Goal: Task Accomplishment & Management: Manage account settings

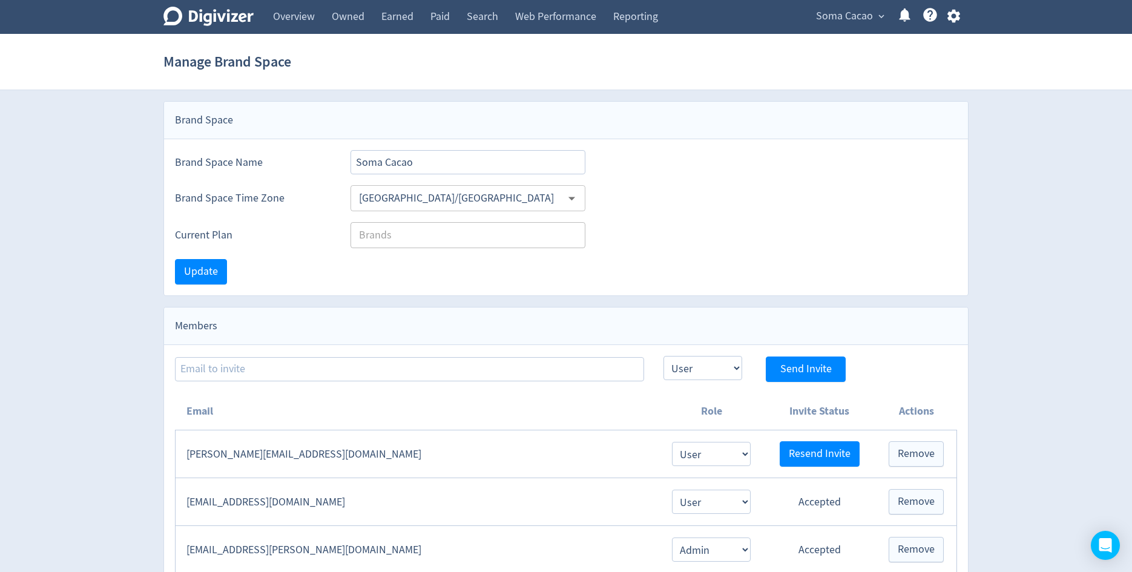
select select "USER"
click at [846, 22] on span "Soma Cacao" at bounding box center [844, 16] width 57 height 19
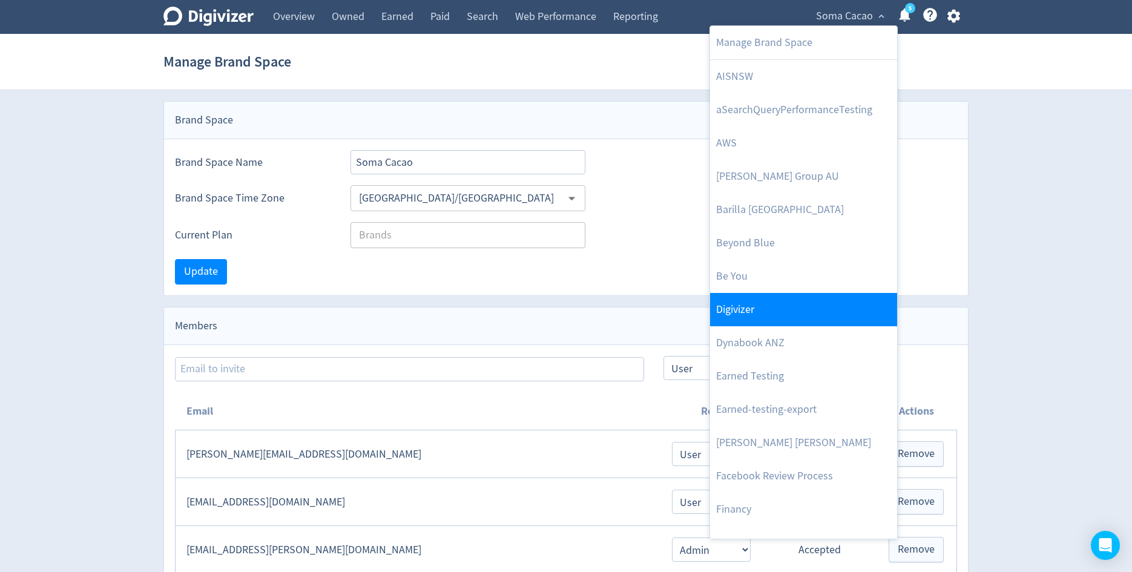
click at [787, 315] on link "Digivizer" at bounding box center [803, 309] width 187 height 33
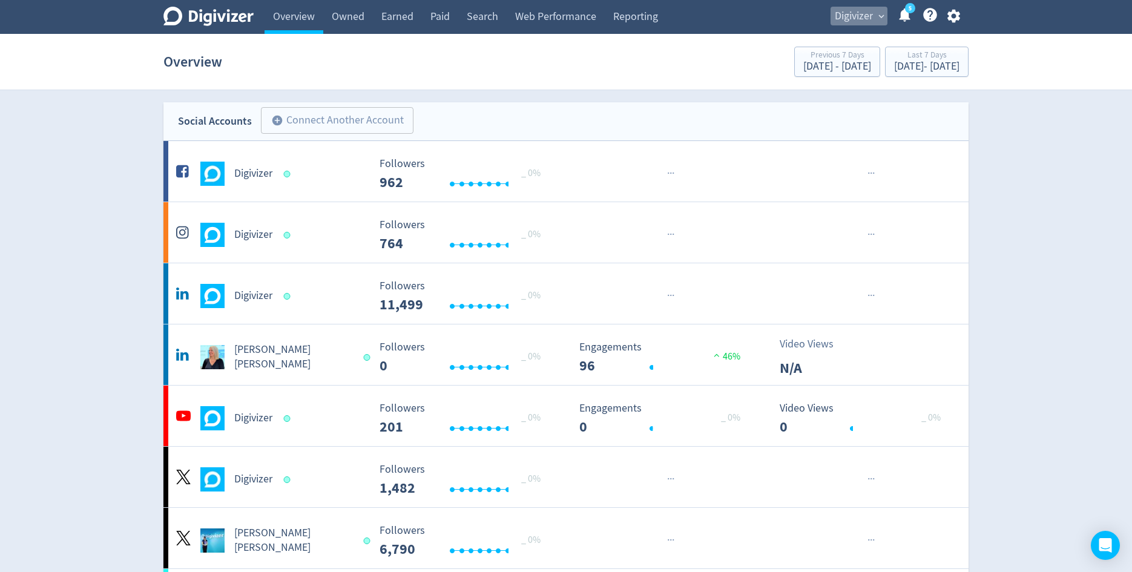
click at [842, 19] on span "Digivizer" at bounding box center [854, 16] width 38 height 19
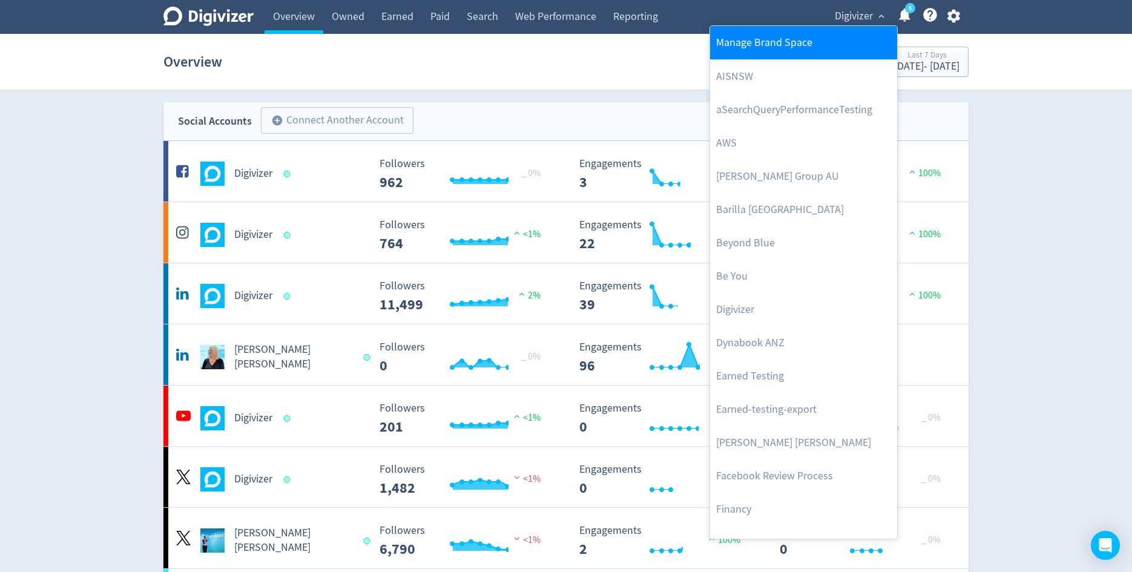
click at [823, 42] on link "Manage Brand Space" at bounding box center [803, 42] width 187 height 33
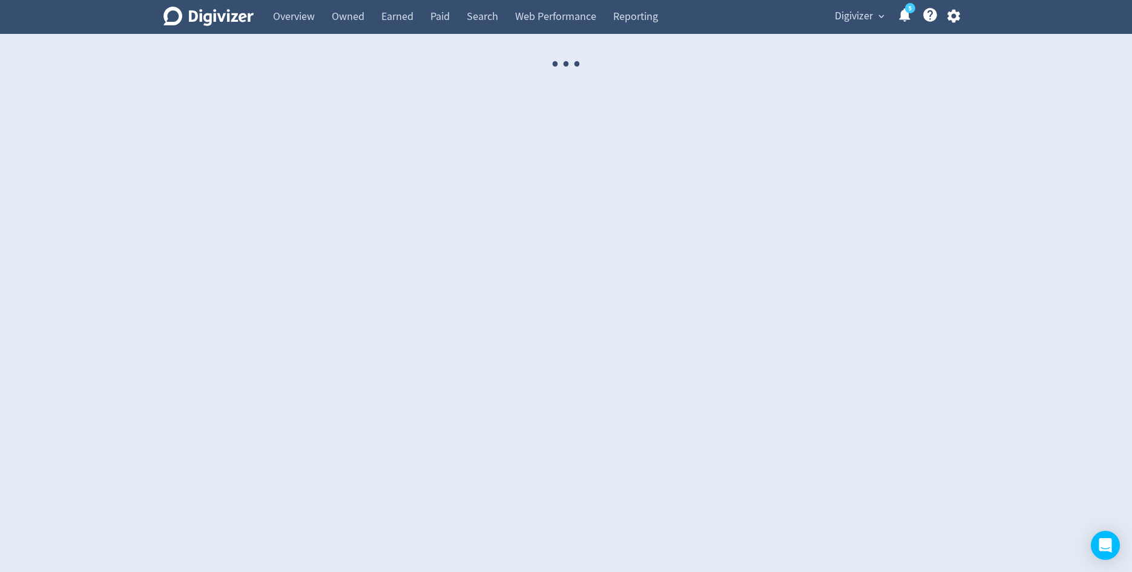
select select "USER"
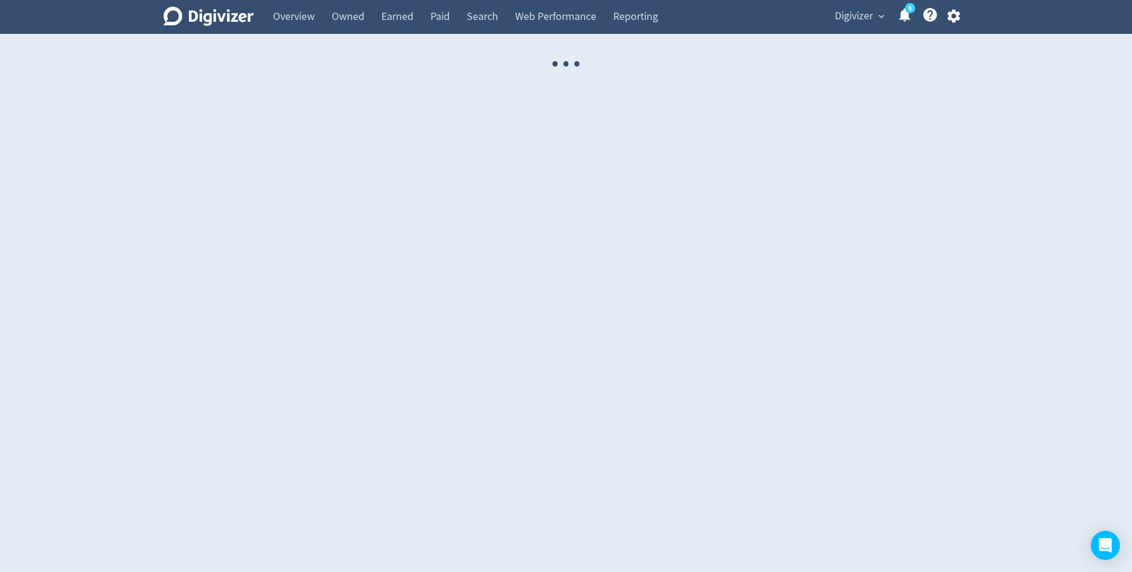
select select "USER"
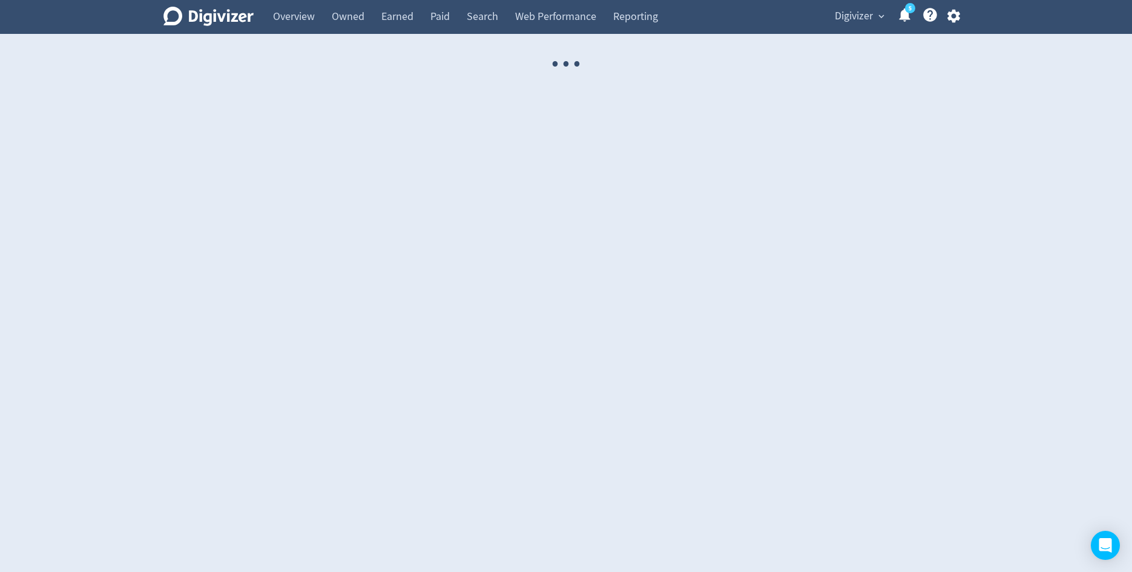
select select "USER"
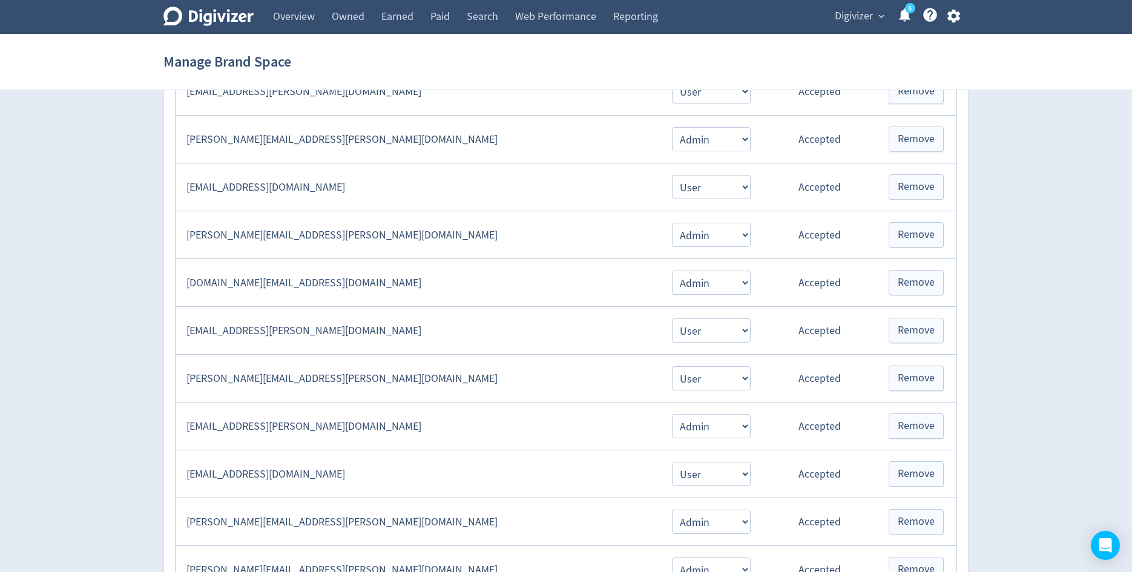
scroll to position [739, 0]
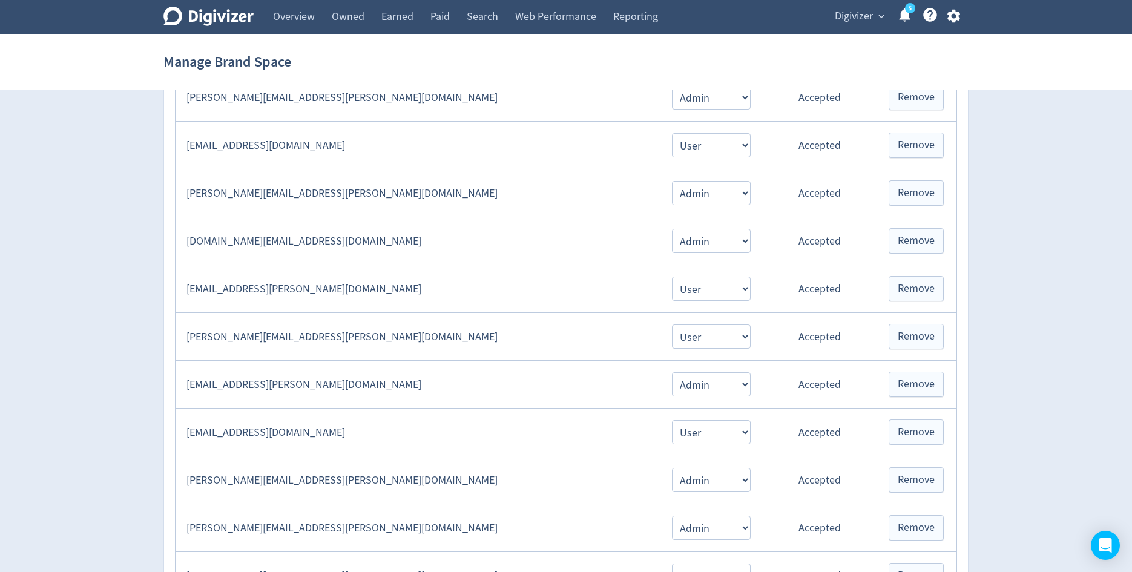
click at [300, 372] on td "[EMAIL_ADDRESS][PERSON_NAME][DOMAIN_NAME]" at bounding box center [418, 385] width 484 height 48
copy td "[EMAIL_ADDRESS][PERSON_NAME][DOMAIN_NAME]"
click at [959, 25] on div "Digivizer expand_more 5 Help Center - Searchable support on using Digivizer" at bounding box center [894, 17] width 147 height 34
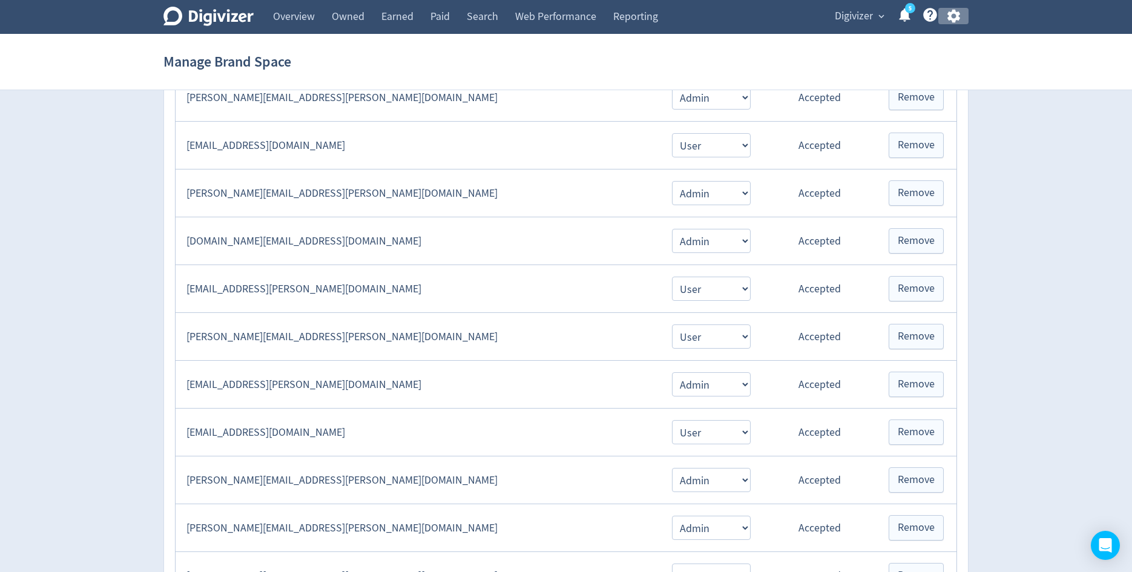
click at [954, 19] on icon "button" at bounding box center [953, 16] width 13 height 13
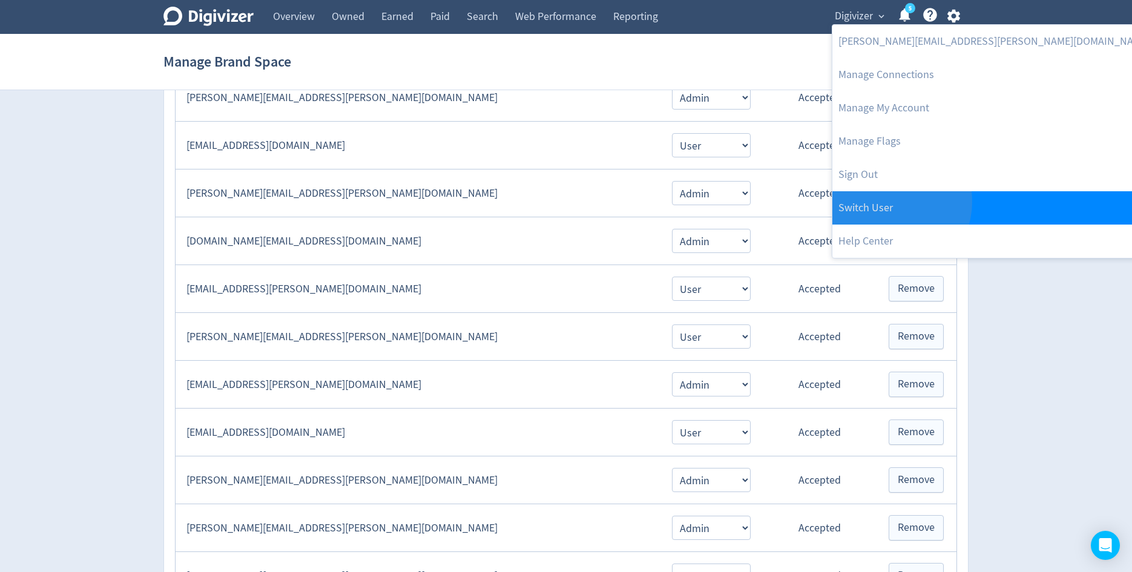
click at [887, 202] on link "Switch User" at bounding box center [993, 207] width 323 height 33
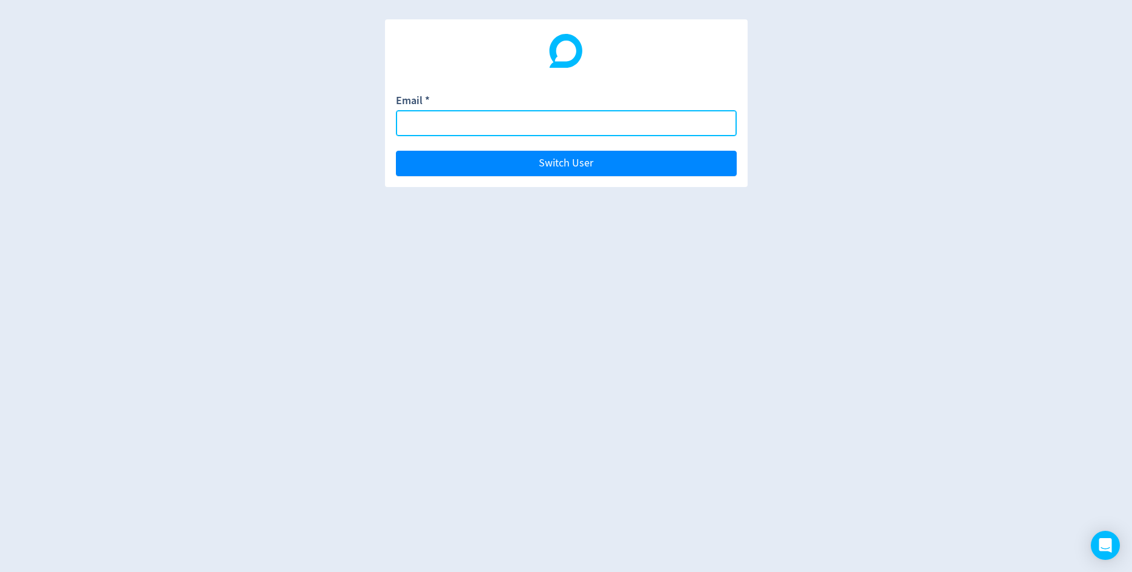
click at [664, 123] on input "Email *" at bounding box center [566, 123] width 341 height 26
paste input "[EMAIL_ADDRESS][PERSON_NAME][DOMAIN_NAME]"
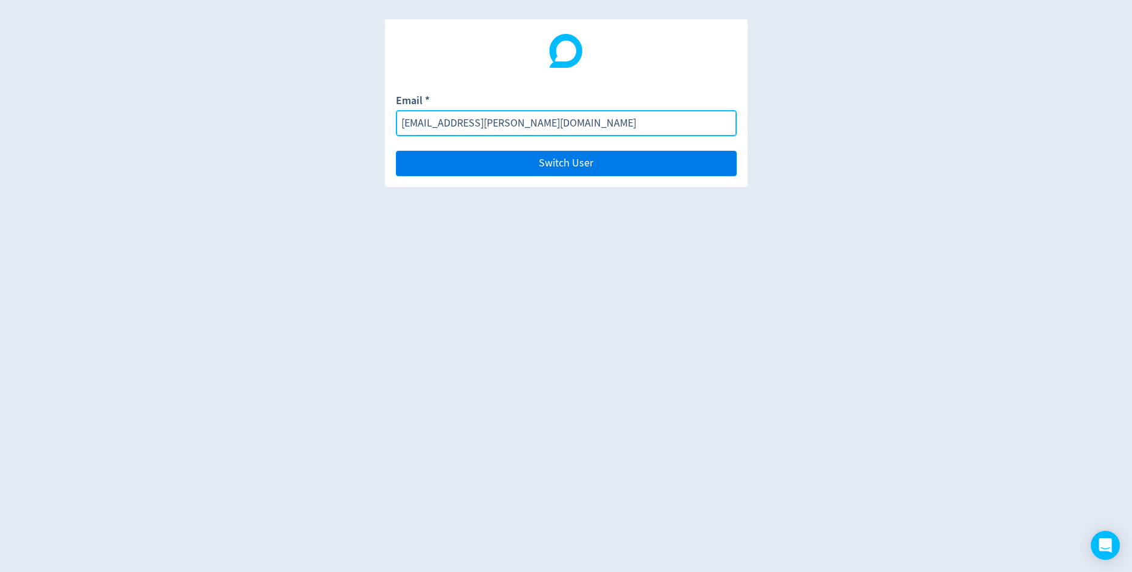
type input "[EMAIL_ADDRESS][PERSON_NAME][DOMAIN_NAME]"
click at [679, 168] on button "Switch User" at bounding box center [566, 163] width 341 height 25
